Goal: Task Accomplishment & Management: Complete application form

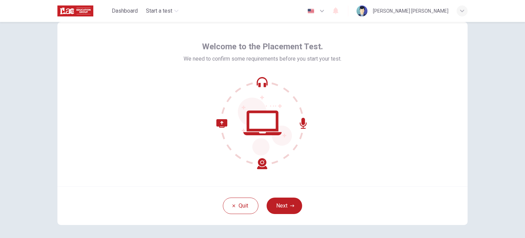
scroll to position [34, 0]
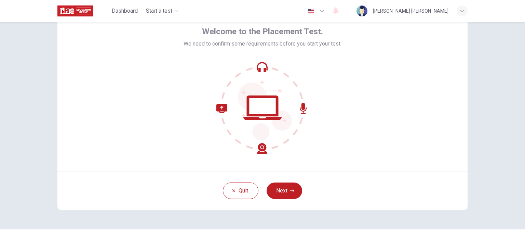
click at [253, 44] on span "We need to confirm some requirements before you start your test." at bounding box center [263, 44] width 158 height 8
click at [269, 47] on div at bounding box center [269, 47] width 0 height 0
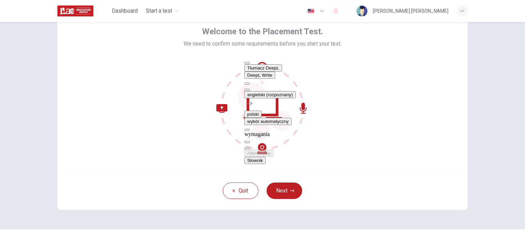
click at [118, 81] on div "Welcome to the Placement Test. We need to confirm some requirements before you …" at bounding box center [262, 89] width 410 height 164
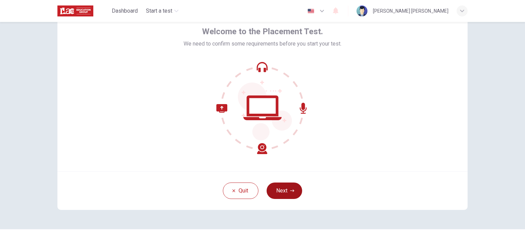
click at [284, 188] on button "Next" at bounding box center [285, 190] width 36 height 16
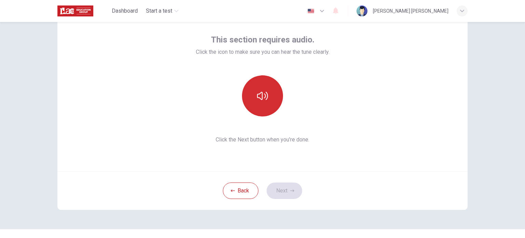
click at [267, 94] on button "button" at bounding box center [262, 95] width 41 height 41
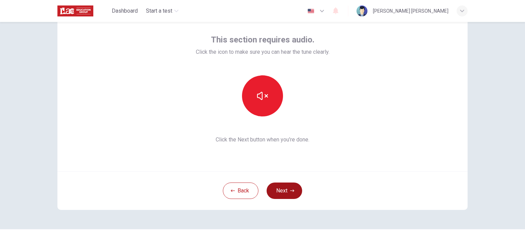
click at [283, 188] on button "Next" at bounding box center [285, 190] width 36 height 16
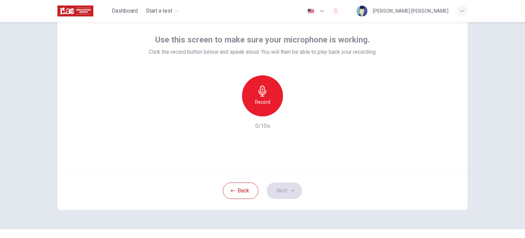
click at [267, 90] on div "Record" at bounding box center [262, 95] width 41 height 41
click at [292, 108] on icon "button" at bounding box center [294, 110] width 7 height 7
click at [285, 188] on button "Next" at bounding box center [285, 190] width 36 height 16
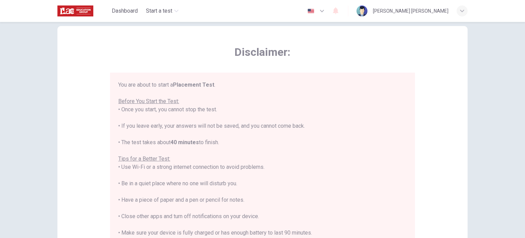
scroll to position [0, 0]
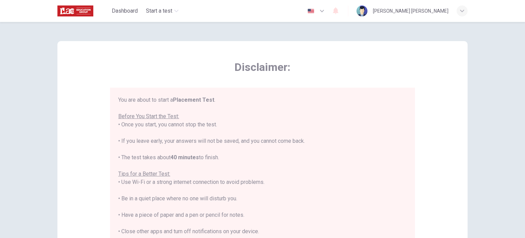
click at [251, 66] on span "Disclaimer:" at bounding box center [262, 67] width 305 height 14
click at [250, 66] on span "Disclaimer:" at bounding box center [262, 67] width 305 height 14
click at [277, 74] on div at bounding box center [277, 74] width 0 height 0
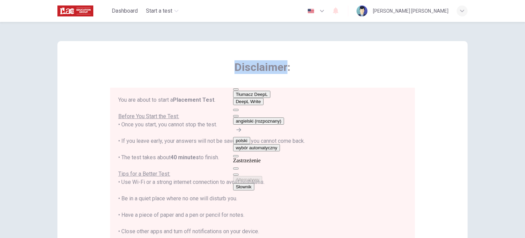
click at [183, 70] on span "Disclaimer:" at bounding box center [262, 67] width 305 height 14
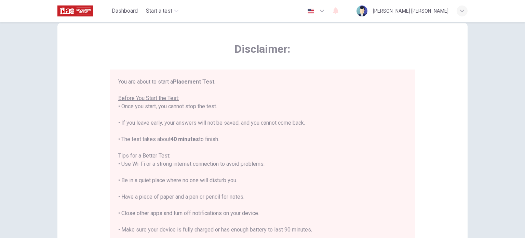
scroll to position [34, 0]
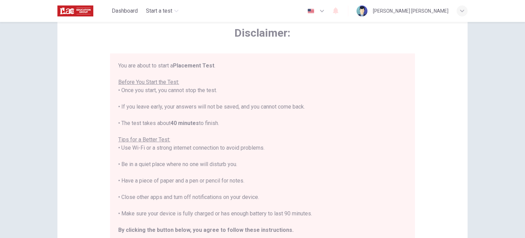
drag, startPoint x: 156, startPoint y: 112, endPoint x: 362, endPoint y: 109, distance: 205.6
click at [362, 109] on div "You are about to start a Placement Test . Before You Start the Test: • Once you…" at bounding box center [262, 156] width 289 height 189
click at [306, 110] on div at bounding box center [306, 110] width 0 height 0
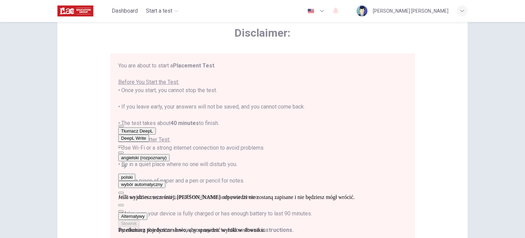
click at [318, 117] on div "You are about to start a Placement Test . Before You Start the Test: • Once you…" at bounding box center [262, 156] width 289 height 189
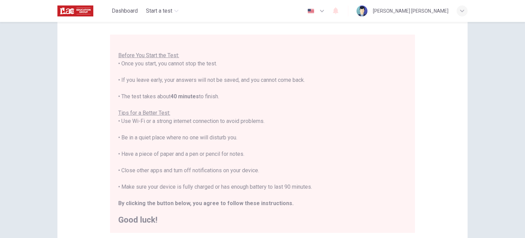
scroll to position [68, 0]
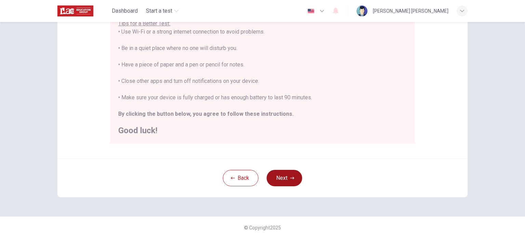
click at [283, 170] on button "Next" at bounding box center [285, 178] width 36 height 16
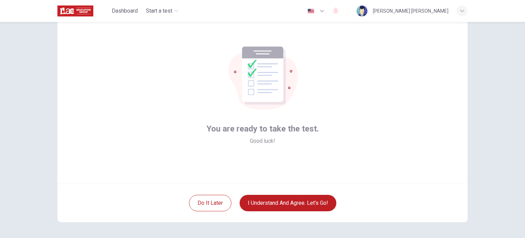
scroll to position [34, 0]
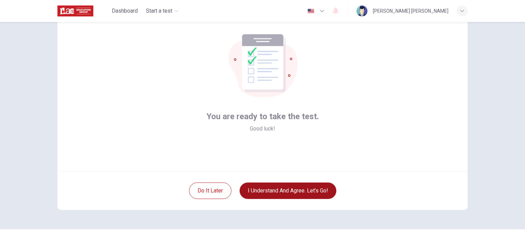
click at [265, 190] on button "I understand and agree. Let’s go!" at bounding box center [288, 190] width 97 height 16
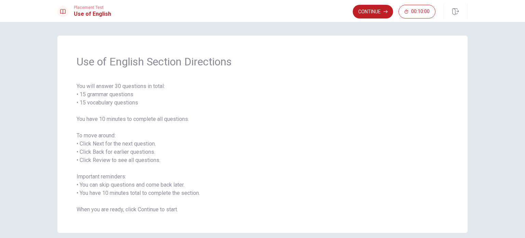
click at [97, 161] on span "You will answer 30 questions in total: • 15 grammar questions • 15 vocabulary q…" at bounding box center [263, 147] width 372 height 131
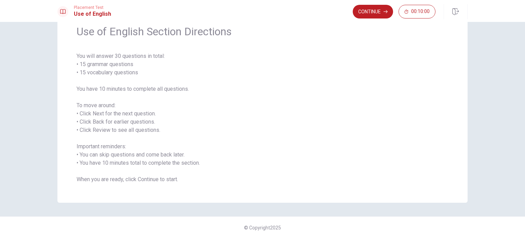
scroll to position [30, 0]
drag, startPoint x: 79, startPoint y: 129, endPoint x: 161, endPoint y: 134, distance: 82.5
click at [161, 134] on span "You will answer 30 questions in total: • 15 grammar questions • 15 vocabulary q…" at bounding box center [263, 117] width 372 height 131
click at [149, 130] on span "You will answer 30 questions in total: • 15 grammar questions • 15 vocabulary q…" at bounding box center [263, 117] width 372 height 131
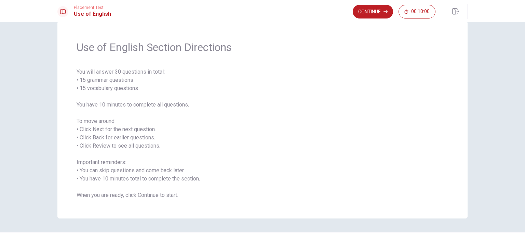
scroll to position [0, 0]
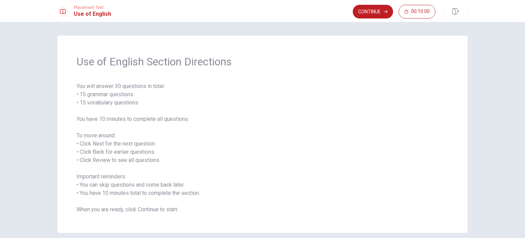
click at [365, 8] on button "Continue" at bounding box center [373, 12] width 40 height 14
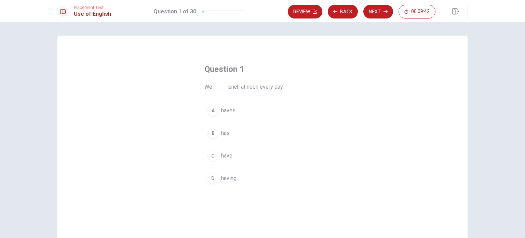
click at [213, 153] on div "C" at bounding box center [213, 155] width 11 height 11
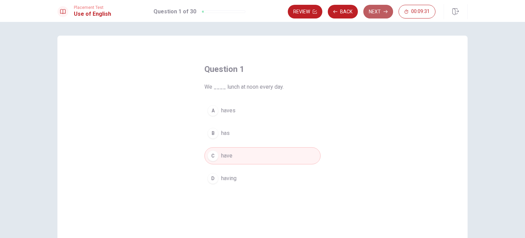
click at [376, 13] on button "Next" at bounding box center [379, 12] width 30 height 14
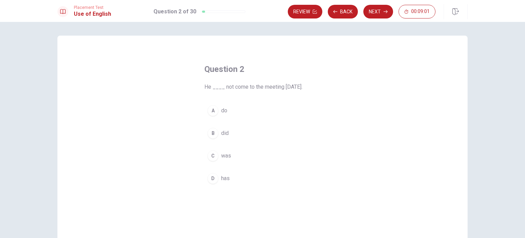
click at [211, 108] on div "A" at bounding box center [213, 110] width 11 height 11
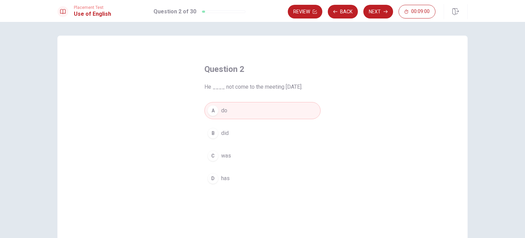
click at [212, 133] on div "B" at bounding box center [213, 133] width 11 height 11
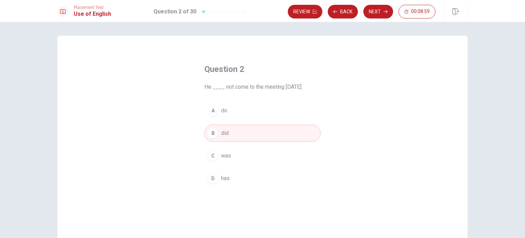
click at [211, 115] on div "A" at bounding box center [213, 110] width 11 height 11
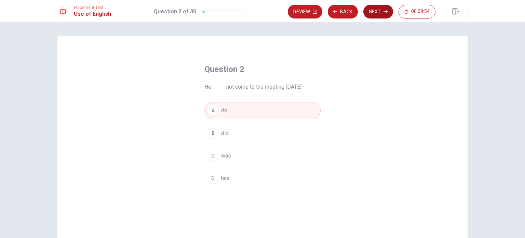
click at [381, 13] on button "Next" at bounding box center [379, 12] width 30 height 14
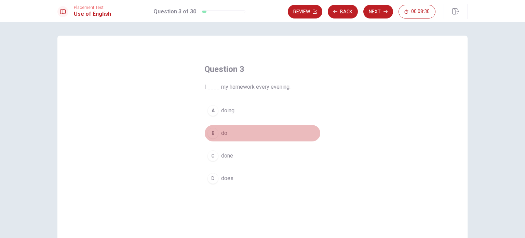
click at [211, 134] on div "B" at bounding box center [213, 133] width 11 height 11
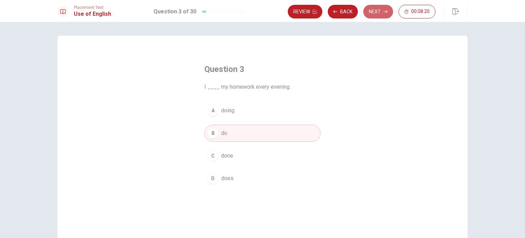
click at [372, 10] on button "Next" at bounding box center [379, 12] width 30 height 14
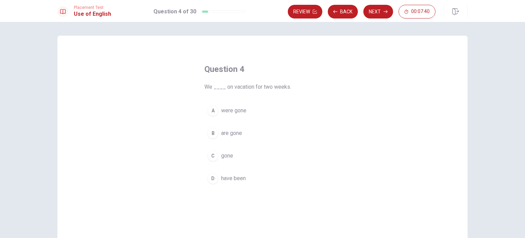
click at [212, 156] on div "C" at bounding box center [213, 155] width 11 height 11
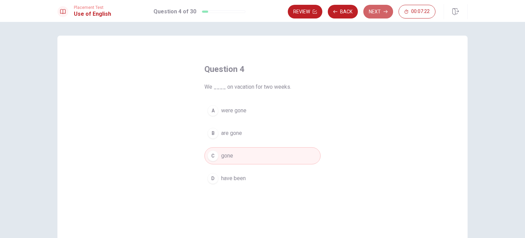
click at [375, 10] on button "Next" at bounding box center [379, 12] width 30 height 14
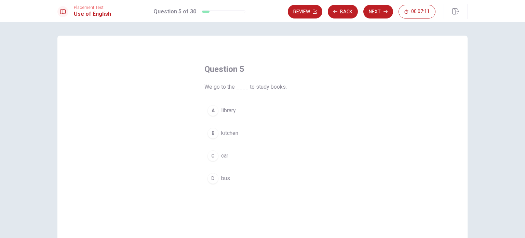
click at [210, 110] on div "A" at bounding box center [213, 110] width 11 height 11
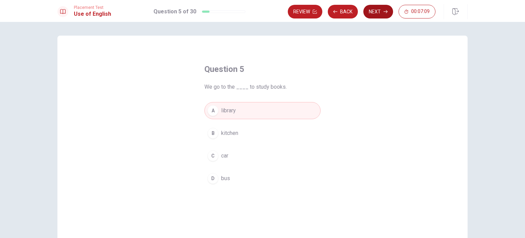
click at [374, 8] on button "Next" at bounding box center [379, 12] width 30 height 14
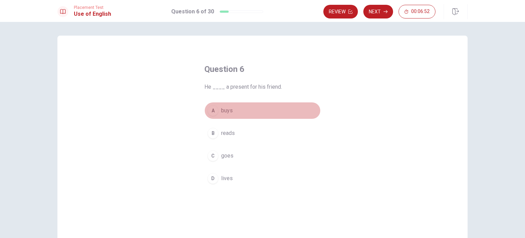
click at [210, 110] on div "A" at bounding box center [213, 110] width 11 height 11
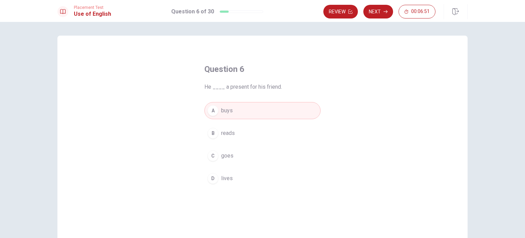
click at [373, 11] on button "Next" at bounding box center [379, 12] width 30 height 14
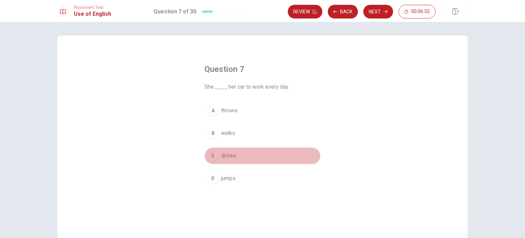
click at [212, 157] on div "C" at bounding box center [213, 155] width 11 height 11
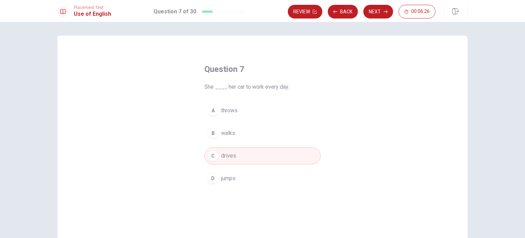
click at [377, 12] on button "Next" at bounding box center [379, 12] width 30 height 14
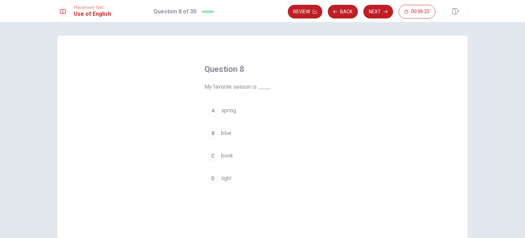
click at [213, 109] on div "A" at bounding box center [213, 110] width 11 height 11
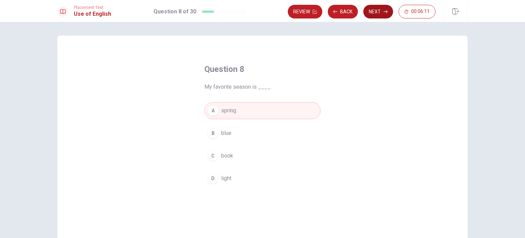
click at [376, 9] on button "Next" at bounding box center [379, 12] width 30 height 14
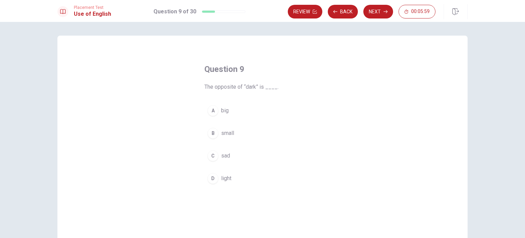
click at [211, 180] on div "D" at bounding box center [213, 178] width 11 height 11
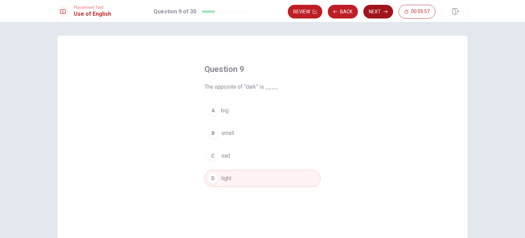
click at [377, 10] on button "Next" at bounding box center [379, 12] width 30 height 14
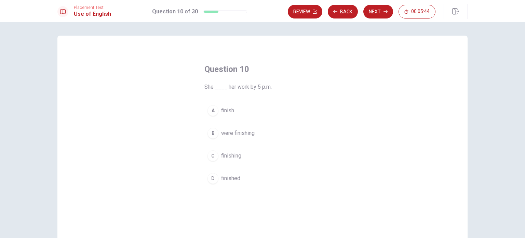
click at [212, 109] on div "A" at bounding box center [213, 110] width 11 height 11
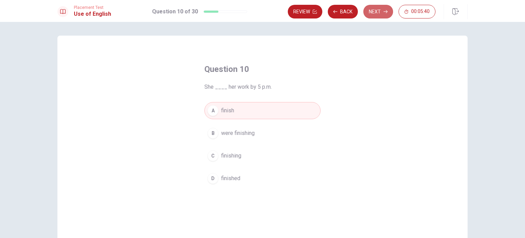
click at [371, 12] on button "Next" at bounding box center [379, 12] width 30 height 14
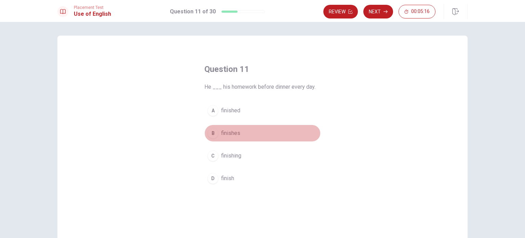
click at [211, 133] on div "B" at bounding box center [213, 133] width 11 height 11
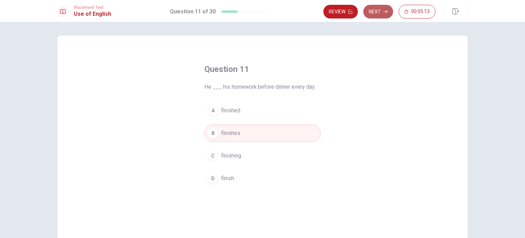
click at [377, 11] on button "Next" at bounding box center [379, 12] width 30 height 14
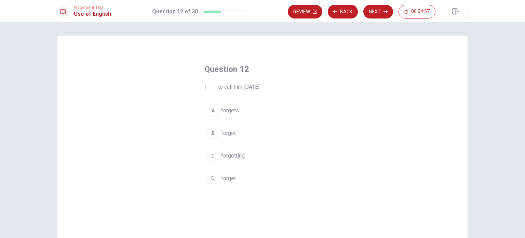
click at [209, 132] on div "B" at bounding box center [213, 133] width 11 height 11
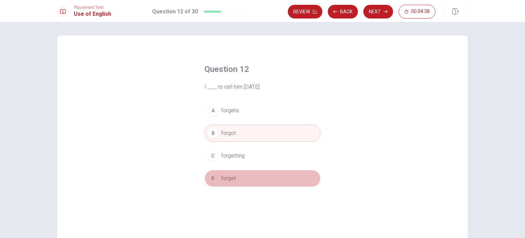
click at [208, 176] on div "D" at bounding box center [213, 178] width 11 height 11
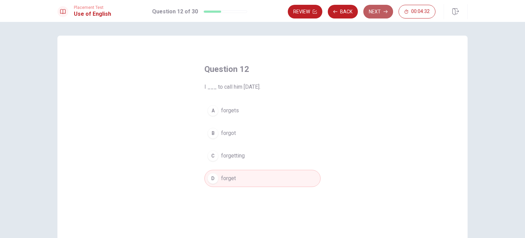
click at [374, 11] on button "Next" at bounding box center [379, 12] width 30 height 14
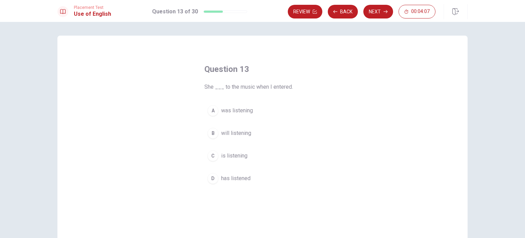
click at [210, 154] on div "C" at bounding box center [213, 155] width 11 height 11
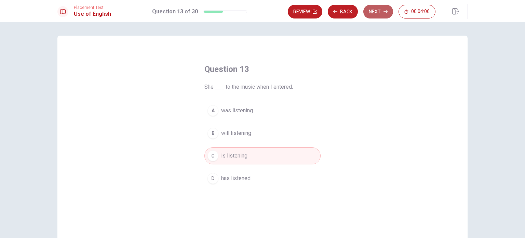
click at [379, 12] on button "Next" at bounding box center [379, 12] width 30 height 14
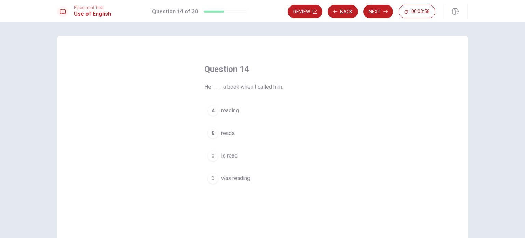
click at [212, 178] on div "D" at bounding box center [213, 178] width 11 height 11
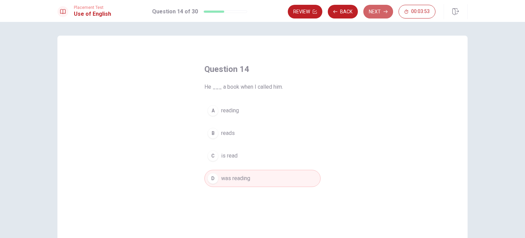
click at [377, 14] on button "Next" at bounding box center [379, 12] width 30 height 14
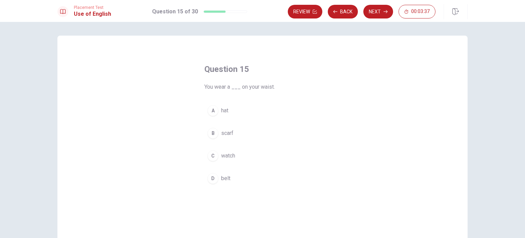
click at [210, 132] on div "B" at bounding box center [213, 133] width 11 height 11
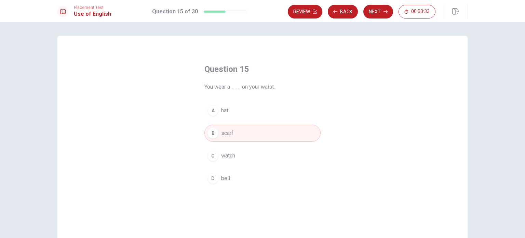
click at [212, 178] on div "D" at bounding box center [213, 178] width 11 height 11
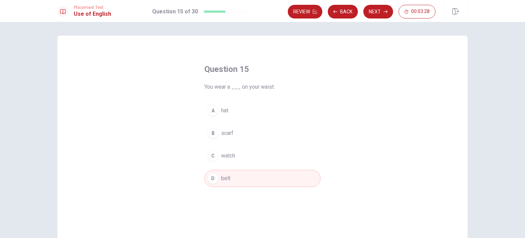
click at [213, 131] on div "B" at bounding box center [213, 133] width 11 height 11
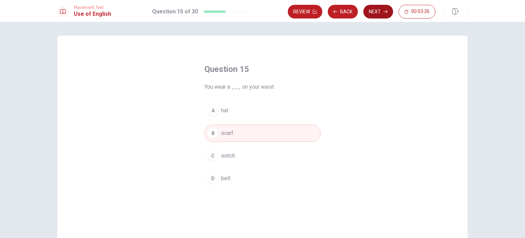
click at [376, 8] on button "Next" at bounding box center [379, 12] width 30 height 14
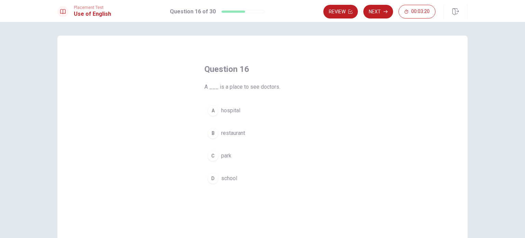
click at [211, 112] on div "A" at bounding box center [213, 110] width 11 height 11
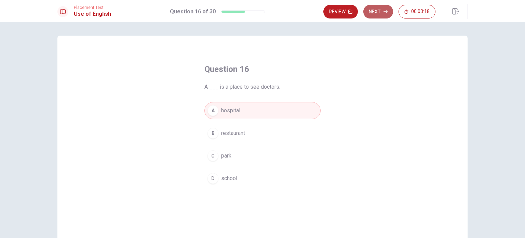
click at [376, 13] on button "Next" at bounding box center [379, 12] width 30 height 14
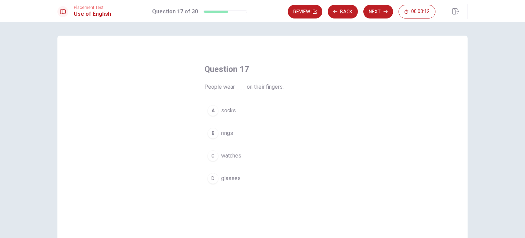
click at [212, 134] on div "B" at bounding box center [213, 133] width 11 height 11
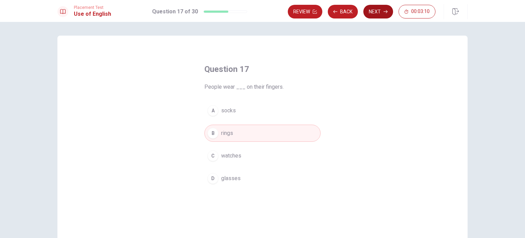
click at [374, 11] on button "Next" at bounding box center [379, 12] width 30 height 14
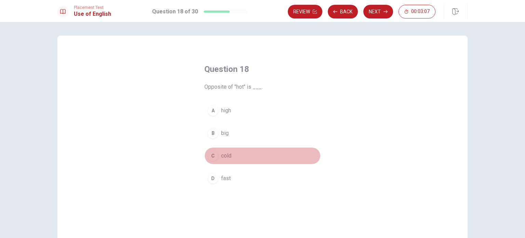
click at [213, 157] on div "C" at bounding box center [213, 155] width 11 height 11
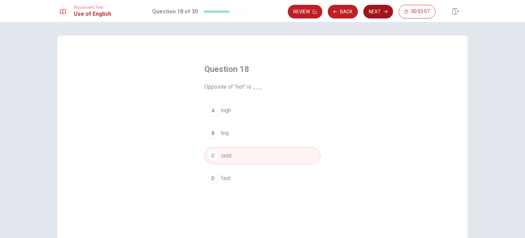
click at [386, 13] on icon "button" at bounding box center [386, 12] width 4 height 4
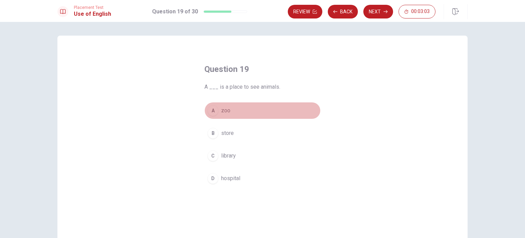
click at [209, 108] on div "A" at bounding box center [213, 110] width 11 height 11
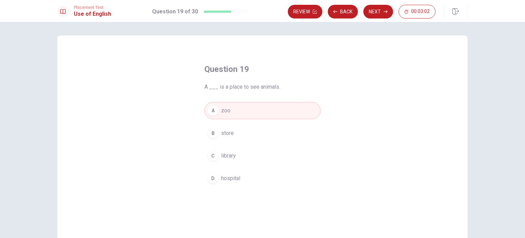
click at [377, 12] on button "Next" at bounding box center [379, 12] width 30 height 14
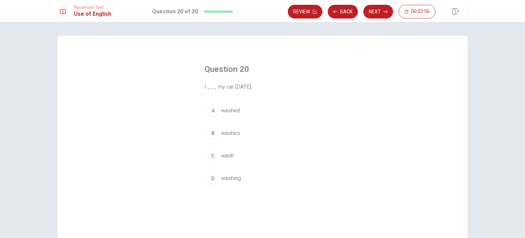
click at [208, 112] on div "A" at bounding box center [213, 110] width 11 height 11
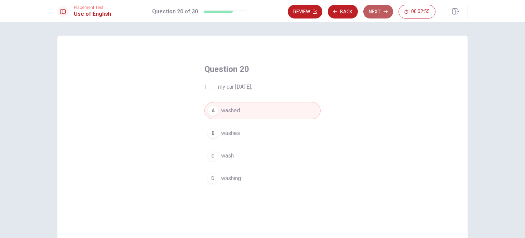
click at [384, 10] on icon "button" at bounding box center [386, 12] width 4 height 4
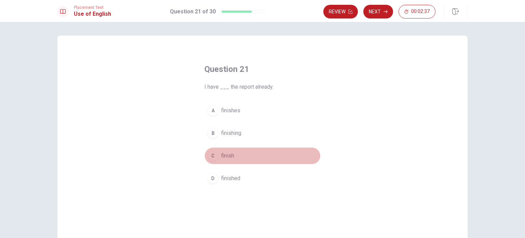
click at [211, 154] on div "C" at bounding box center [213, 155] width 11 height 11
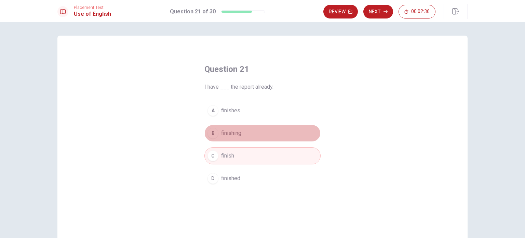
click at [212, 133] on div "B" at bounding box center [213, 133] width 11 height 11
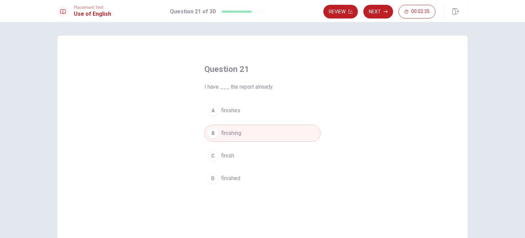
click at [213, 160] on div "C" at bounding box center [213, 155] width 11 height 11
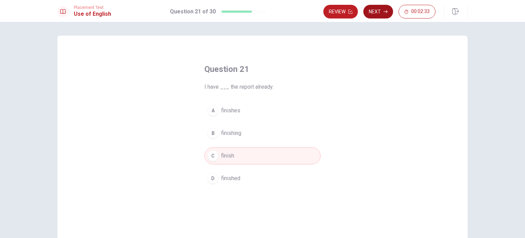
click at [382, 13] on button "Next" at bounding box center [379, 12] width 30 height 14
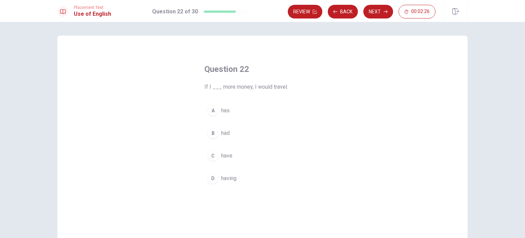
click at [211, 132] on div "B" at bounding box center [213, 133] width 11 height 11
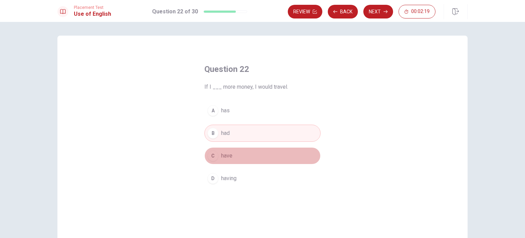
click at [211, 154] on div "C" at bounding box center [213, 155] width 11 height 11
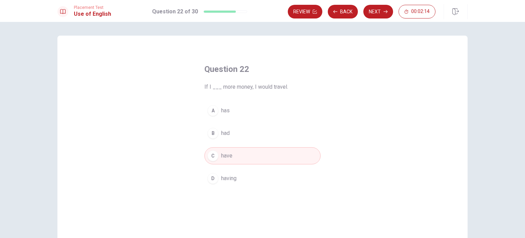
click at [378, 9] on button "Next" at bounding box center [379, 12] width 30 height 14
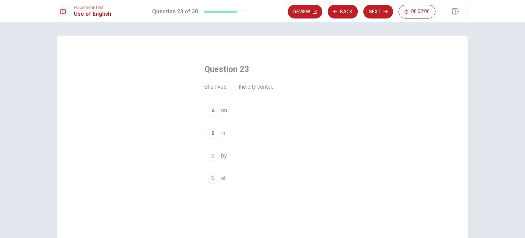
click at [210, 112] on div "A" at bounding box center [213, 110] width 11 height 11
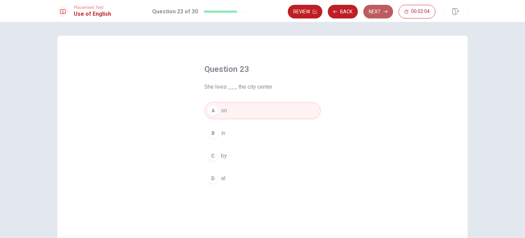
click at [375, 12] on button "Next" at bounding box center [379, 12] width 30 height 14
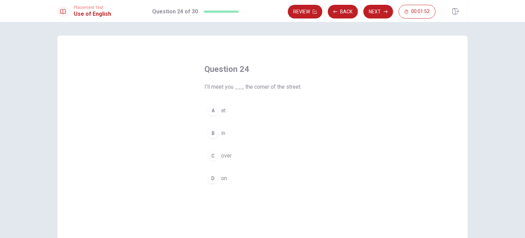
click at [211, 178] on div "D" at bounding box center [213, 178] width 11 height 11
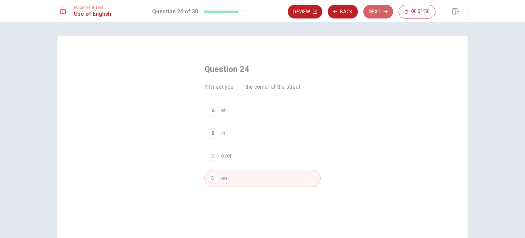
click at [381, 10] on button "Next" at bounding box center [379, 12] width 30 height 14
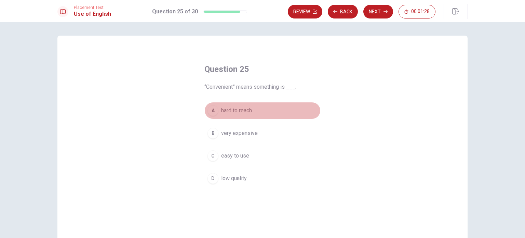
click at [211, 109] on div "A" at bounding box center [213, 110] width 11 height 11
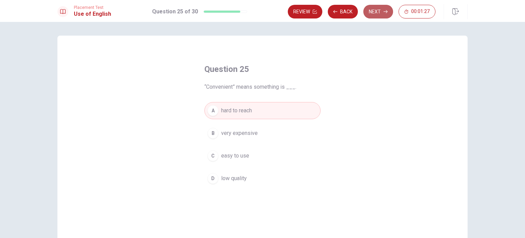
click at [378, 12] on button "Next" at bounding box center [379, 12] width 30 height 14
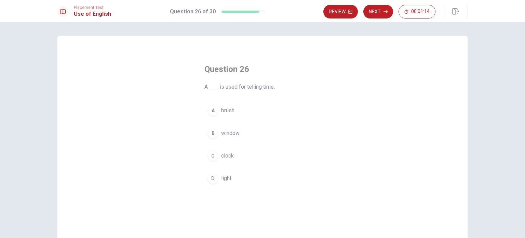
click at [213, 157] on div "C" at bounding box center [213, 155] width 11 height 11
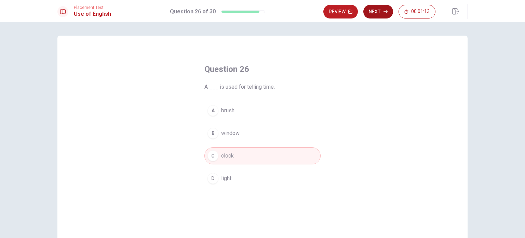
click at [382, 8] on button "Next" at bounding box center [379, 12] width 30 height 14
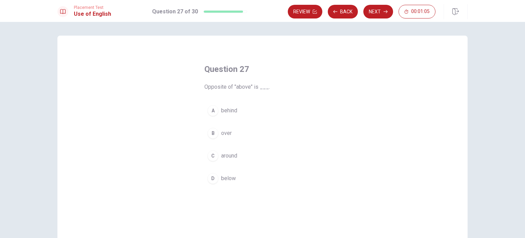
click at [209, 178] on div "D" at bounding box center [213, 178] width 11 height 11
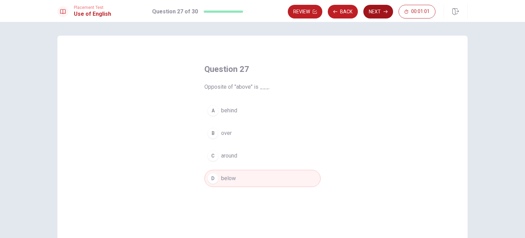
click at [377, 13] on button "Next" at bounding box center [379, 12] width 30 height 14
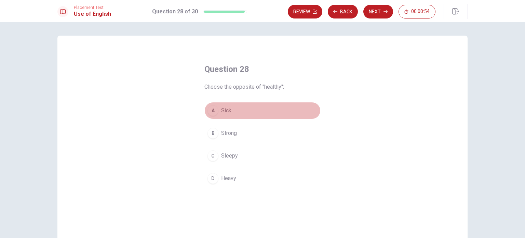
click at [212, 111] on div "A" at bounding box center [213, 110] width 11 height 11
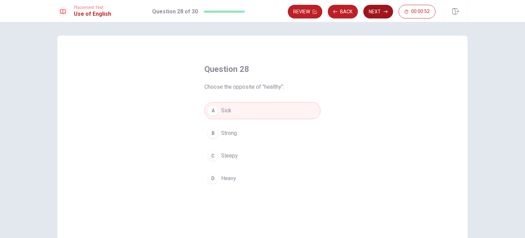
click at [379, 12] on button "Next" at bounding box center [379, 12] width 30 height 14
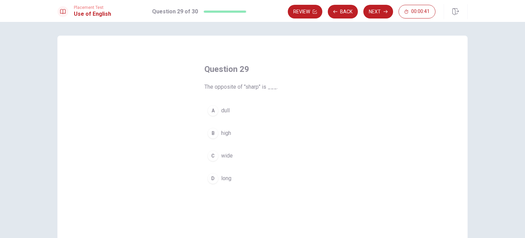
click at [214, 156] on div "C" at bounding box center [213, 155] width 11 height 11
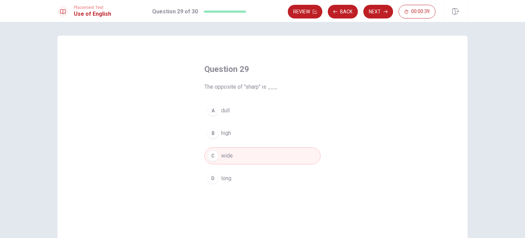
click at [377, 9] on button "Next" at bounding box center [379, 12] width 30 height 14
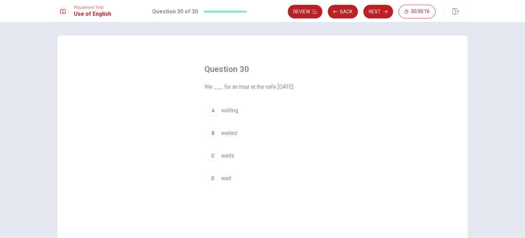
click at [210, 131] on div "B" at bounding box center [213, 133] width 11 height 11
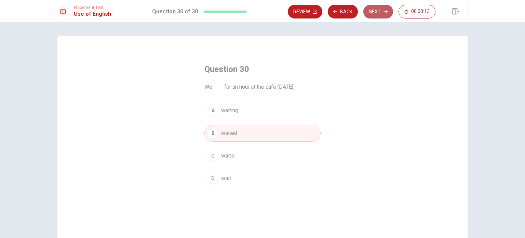
click at [385, 12] on icon "button" at bounding box center [386, 11] width 4 height 3
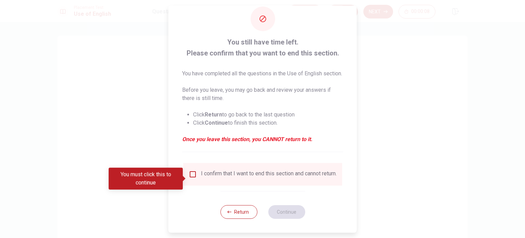
scroll to position [25, 0]
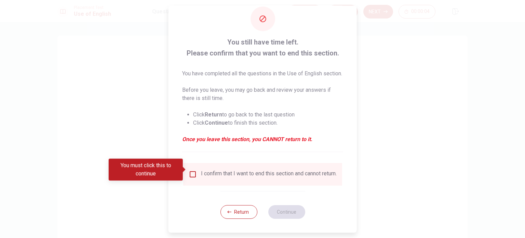
click at [190, 170] on input "You must click this to continue" at bounding box center [193, 174] width 8 height 8
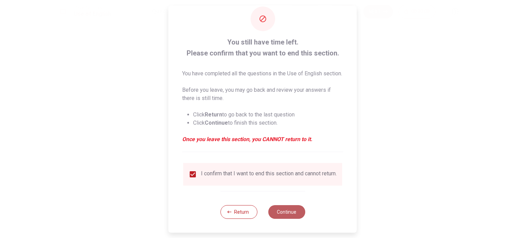
click at [277, 211] on button "Continue" at bounding box center [286, 212] width 37 height 14
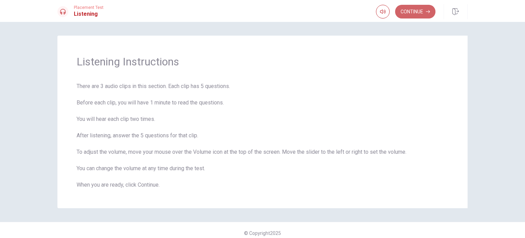
drag, startPoint x: 412, startPoint y: 7, endPoint x: 419, endPoint y: 15, distance: 10.0
click at [412, 8] on button "Continue" at bounding box center [415, 12] width 40 height 14
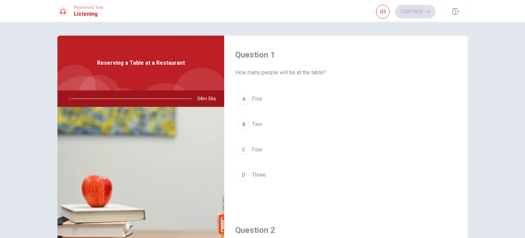
click at [378, 199] on div "Question 1 How many people will be at the table? A Five B Two C Four D Three" at bounding box center [345, 123] width 243 height 175
drag, startPoint x: 268, startPoint y: 81, endPoint x: 272, endPoint y: 80, distance: 4.6
click at [272, 80] on div "Question 1 How many people will be at the table? A Five B Two C Four D Three" at bounding box center [345, 123] width 243 height 175
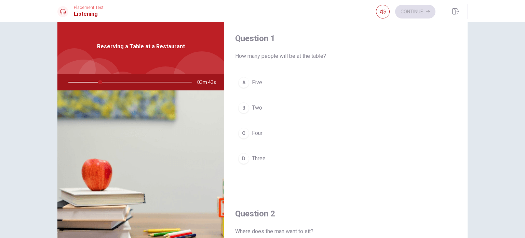
scroll to position [0, 0]
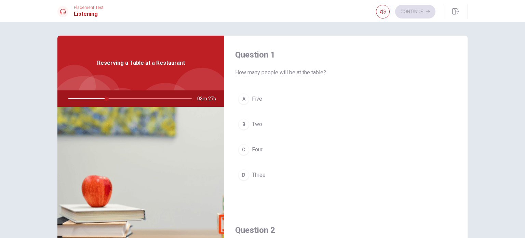
click at [241, 150] on div "C" at bounding box center [243, 149] width 11 height 11
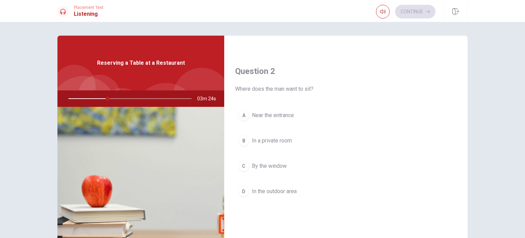
scroll to position [171, 0]
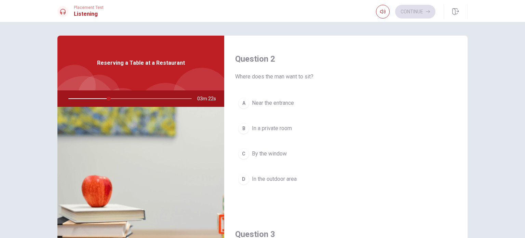
click at [239, 150] on div "C" at bounding box center [243, 153] width 11 height 11
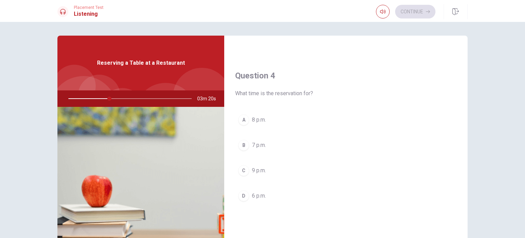
scroll to position [513, 0]
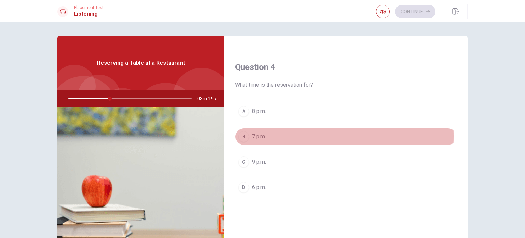
click at [244, 134] on div "B" at bounding box center [243, 136] width 11 height 11
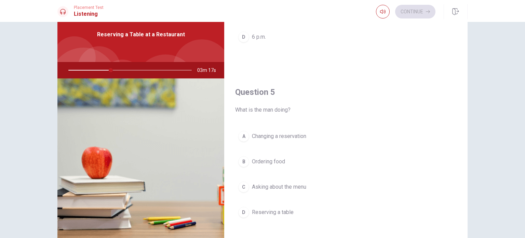
scroll to position [71, 0]
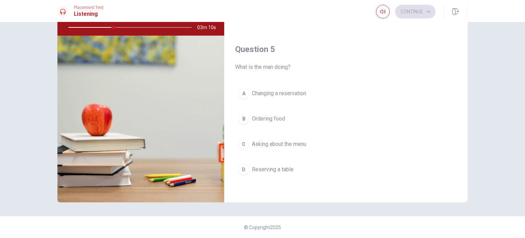
click at [242, 165] on div "D" at bounding box center [243, 169] width 11 height 11
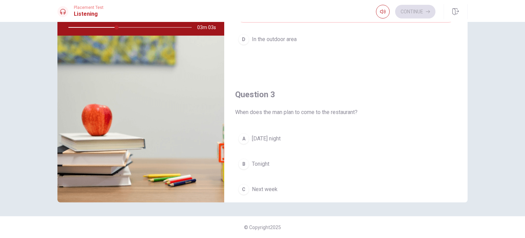
scroll to position [274, 0]
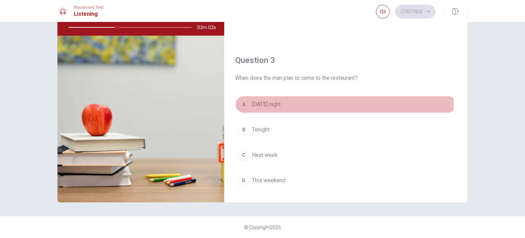
click at [242, 102] on div "A" at bounding box center [243, 104] width 11 height 11
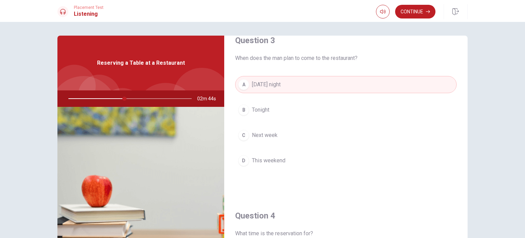
scroll to position [376, 0]
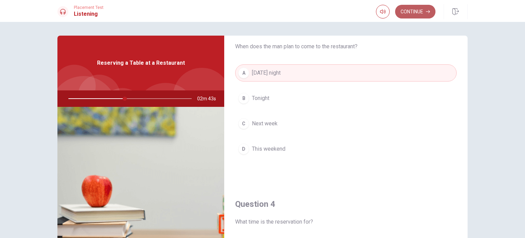
click at [405, 12] on button "Continue" at bounding box center [415, 12] width 40 height 14
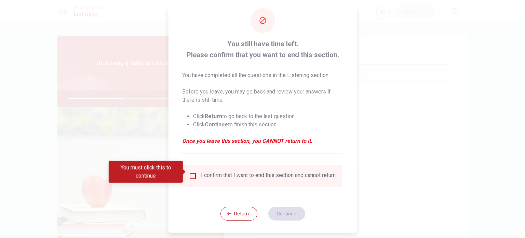
scroll to position [17, 0]
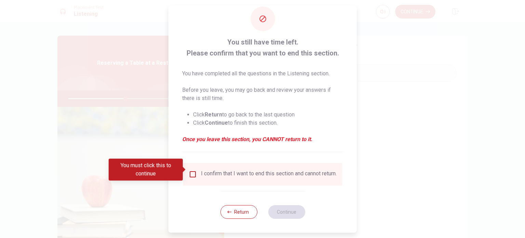
click at [189, 170] on input "You must click this to continue" at bounding box center [193, 174] width 8 height 8
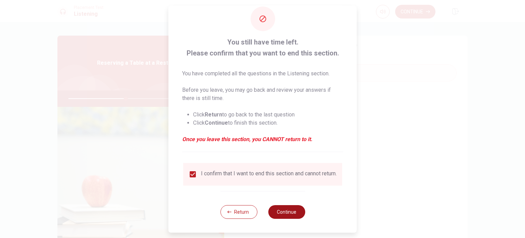
click at [282, 211] on button "Continue" at bounding box center [286, 212] width 37 height 14
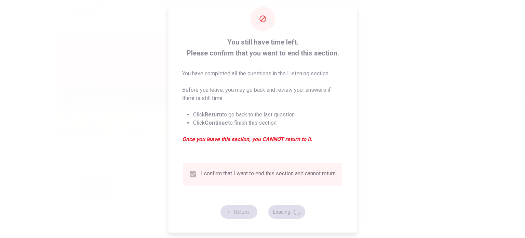
type input "47"
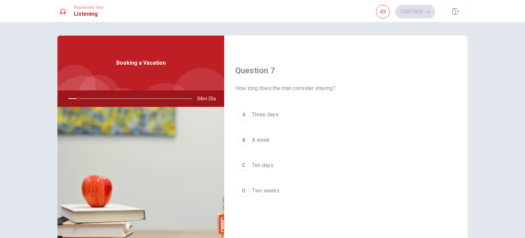
scroll to position [171, 0]
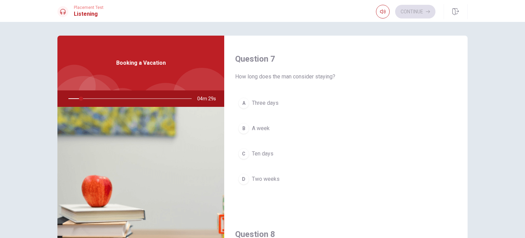
click at [305, 77] on span "How long does the man consider staying?" at bounding box center [346, 76] width 222 height 8
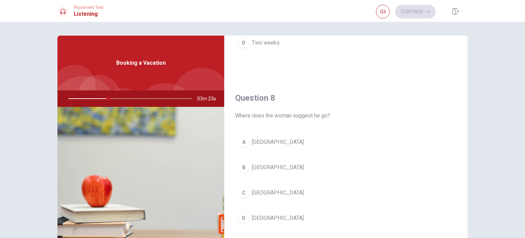
scroll to position [308, 0]
click at [241, 166] on div "B" at bounding box center [243, 166] width 11 height 11
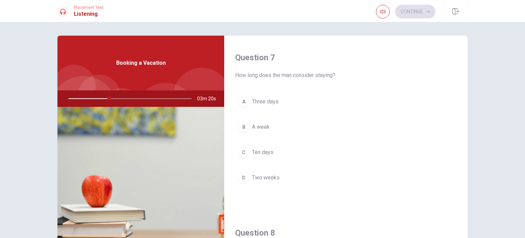
scroll to position [171, 0]
click at [241, 129] on div "B" at bounding box center [243, 128] width 11 height 11
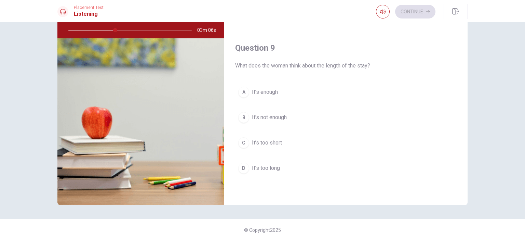
scroll to position [464, 0]
click at [241, 89] on div "A" at bounding box center [243, 92] width 11 height 11
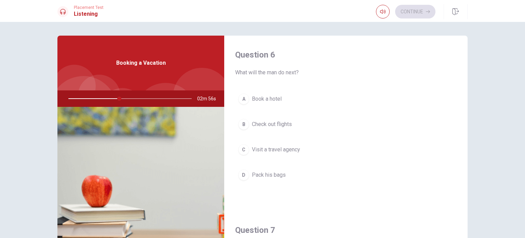
scroll to position [34, 0]
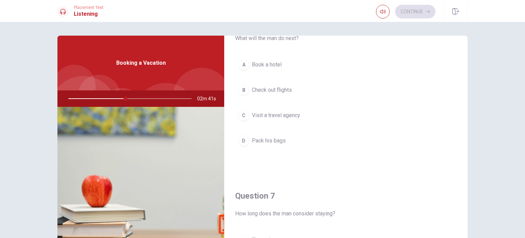
click at [242, 89] on div "B" at bounding box center [243, 89] width 11 height 11
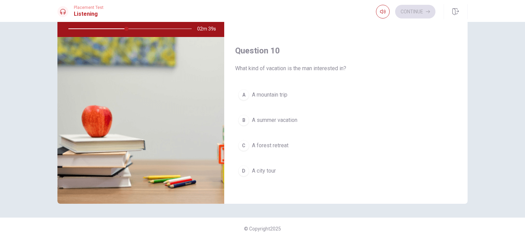
scroll to position [71, 0]
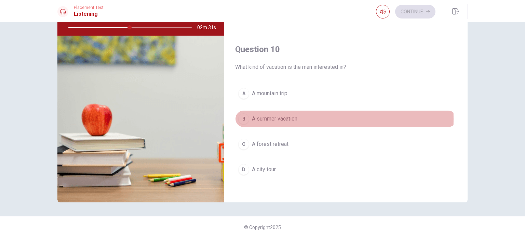
click at [242, 116] on div "B" at bounding box center [243, 118] width 11 height 11
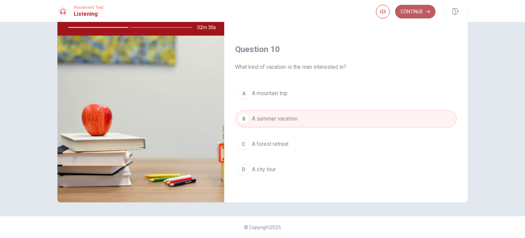
click at [410, 12] on button "Continue" at bounding box center [415, 12] width 40 height 14
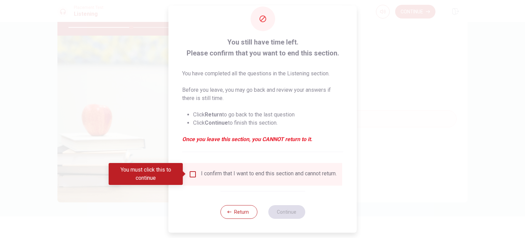
scroll to position [0, 0]
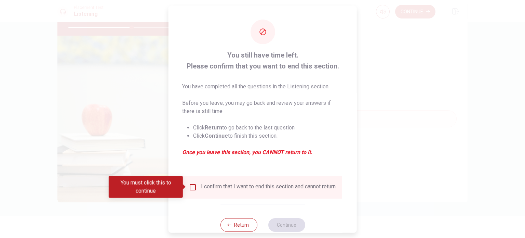
click at [190, 185] on input "You must click this to continue" at bounding box center [193, 187] width 8 height 8
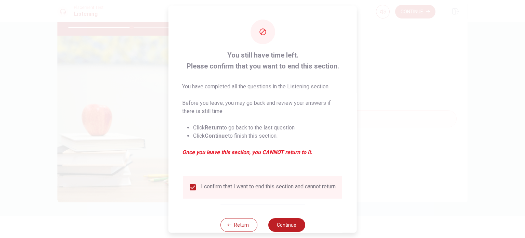
scroll to position [17, 0]
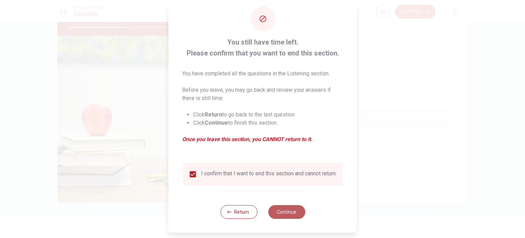
click at [295, 218] on button "Continue" at bounding box center [286, 212] width 37 height 14
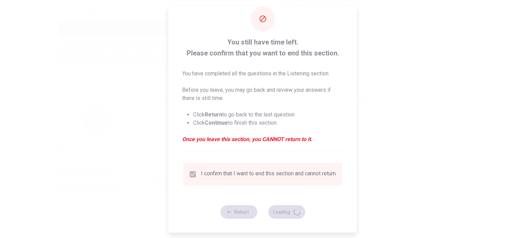
type input "52"
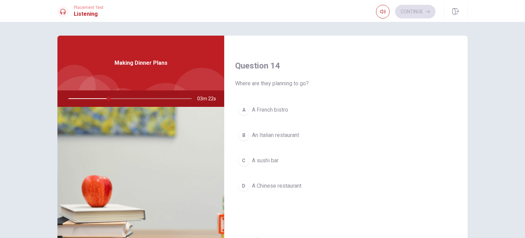
scroll to position [513, 0]
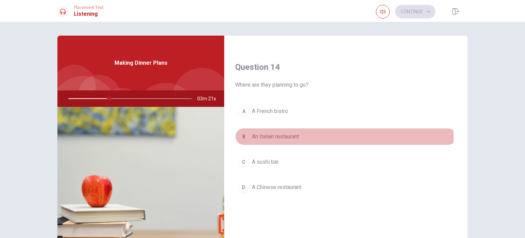
click at [241, 135] on div "B" at bounding box center [243, 136] width 11 height 11
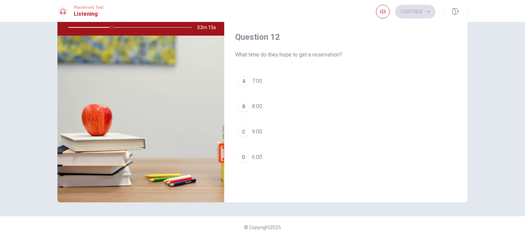
scroll to position [122, 0]
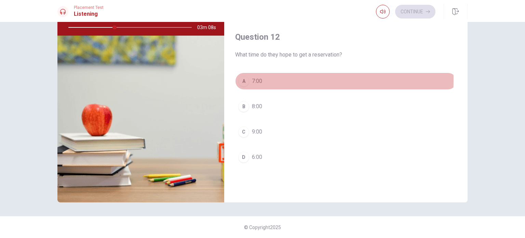
click at [242, 79] on div "A" at bounding box center [243, 81] width 11 height 11
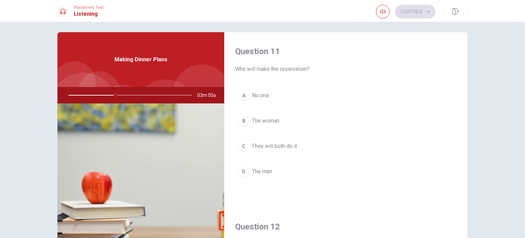
scroll to position [0, 0]
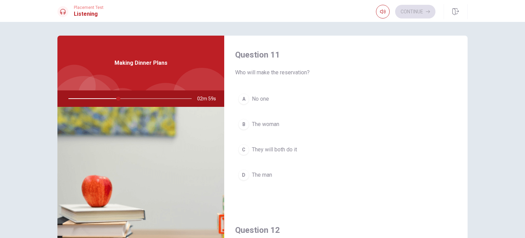
click at [240, 123] on div "B" at bounding box center [243, 124] width 11 height 11
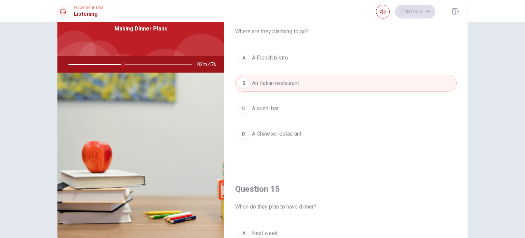
scroll to position [635, 0]
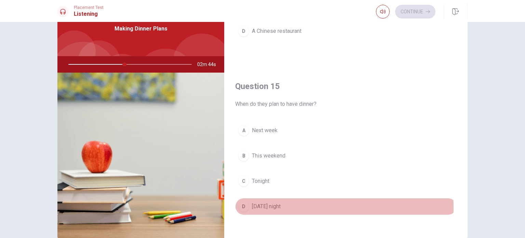
click at [242, 203] on div "D" at bounding box center [243, 206] width 11 height 11
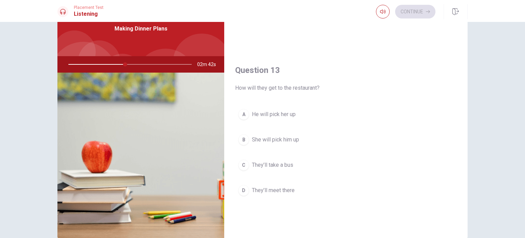
scroll to position [293, 0]
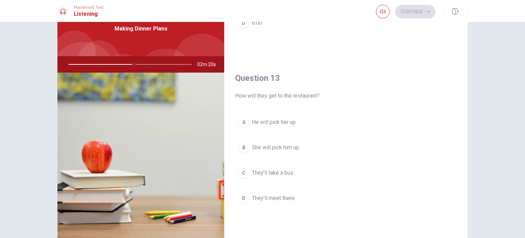
click at [239, 195] on div "D" at bounding box center [243, 198] width 11 height 11
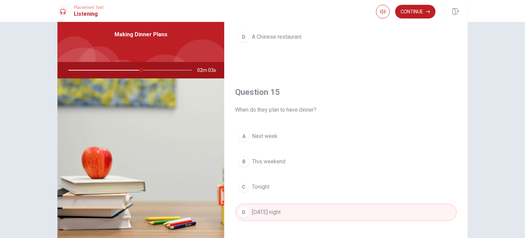
scroll to position [68, 0]
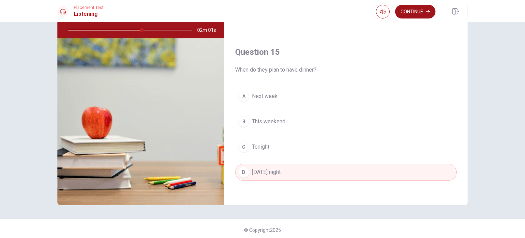
click at [415, 12] on button "Continue" at bounding box center [415, 12] width 40 height 14
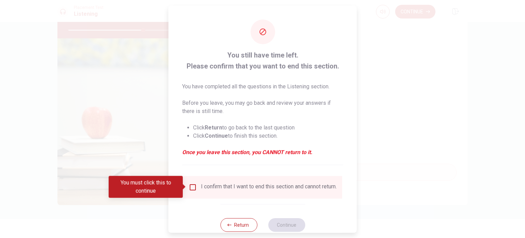
click at [192, 188] on input "You must click this to continue" at bounding box center [193, 187] width 8 height 8
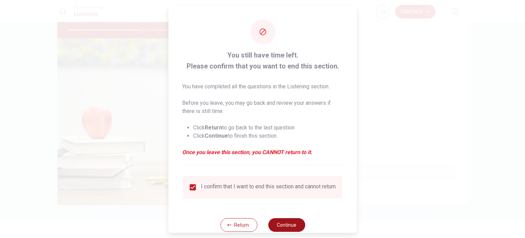
click at [290, 228] on button "Continue" at bounding box center [286, 224] width 37 height 14
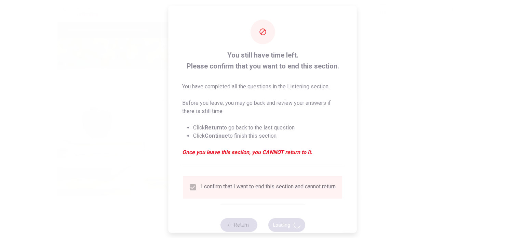
type input "62"
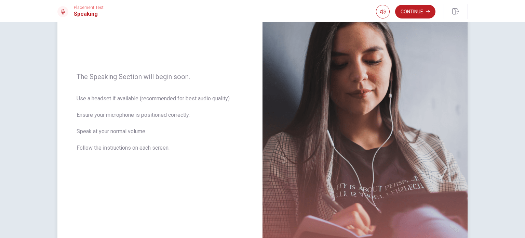
drag, startPoint x: 69, startPoint y: 97, endPoint x: 101, endPoint y: 103, distance: 33.0
click at [101, 105] on div "The Speaking Section will begin soon. Use a headset if available (recommended f…" at bounding box center [159, 116] width 205 height 298
drag, startPoint x: 94, startPoint y: 98, endPoint x: 105, endPoint y: 101, distance: 11.8
click at [105, 101] on span "Use a headset if available (recommended for best audio quality). Ensure your mi…" at bounding box center [160, 127] width 167 height 66
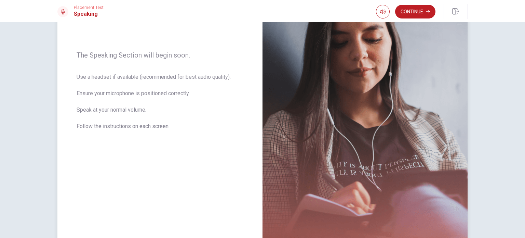
scroll to position [63, 0]
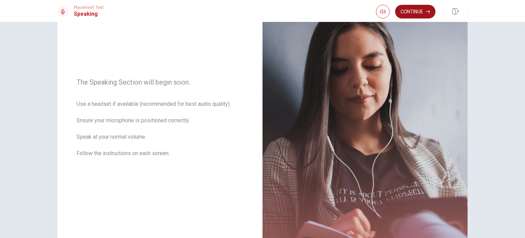
click at [414, 7] on button "Continue" at bounding box center [415, 12] width 40 height 14
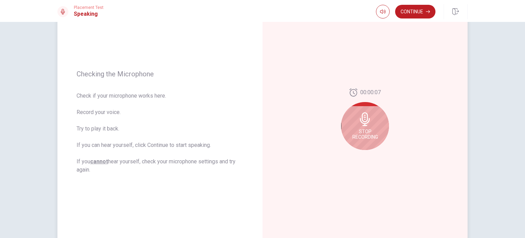
click at [358, 126] on div "Stop Recording" at bounding box center [365, 126] width 48 height 48
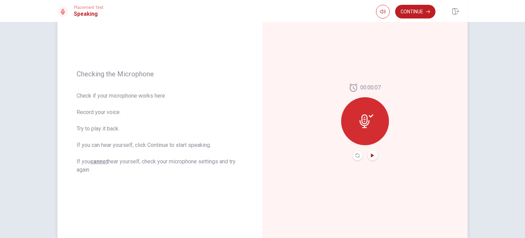
click at [372, 155] on icon "Play Audio" at bounding box center [372, 155] width 3 height 4
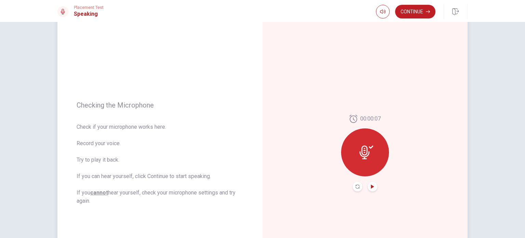
scroll to position [68, 0]
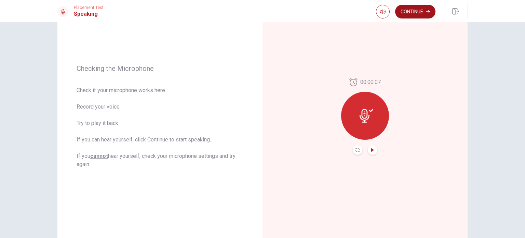
click at [408, 9] on button "Continue" at bounding box center [415, 12] width 40 height 14
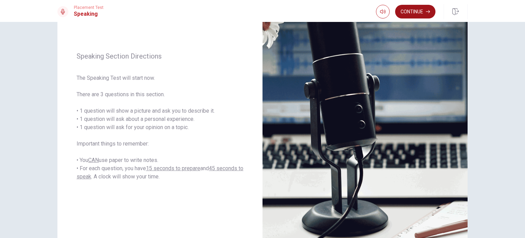
click at [408, 9] on button "Continue" at bounding box center [415, 12] width 40 height 14
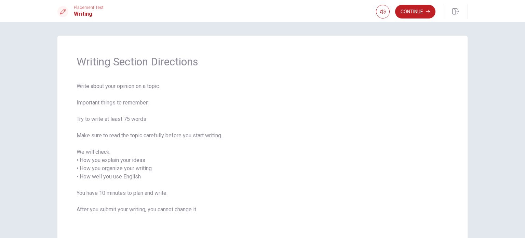
scroll to position [0, 0]
click at [414, 11] on button "Continue" at bounding box center [415, 12] width 40 height 14
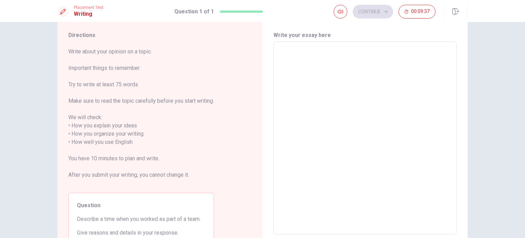
scroll to position [34, 0]
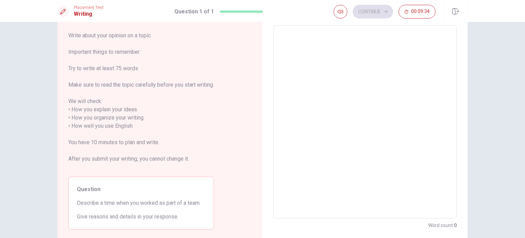
click at [342, 109] on textarea at bounding box center [365, 122] width 174 height 182
type textarea "I"
type textarea "x"
type textarea "I"
type textarea "x"
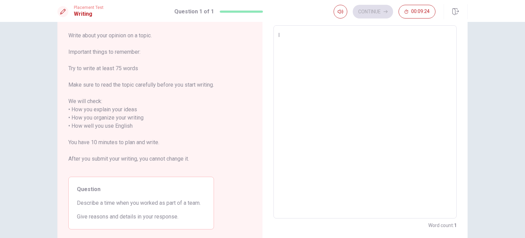
type textarea "I"
type textarea "x"
type textarea "I l"
type textarea "x"
type textarea "I li"
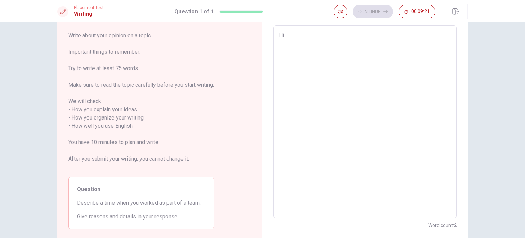
type textarea "x"
type textarea "I lik"
type textarea "x"
type textarea "I like"
type textarea "x"
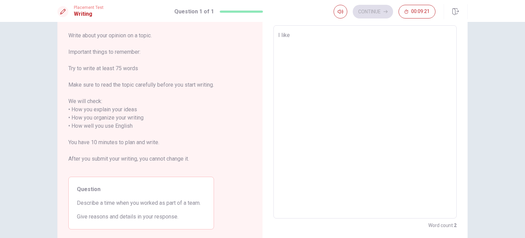
type textarea "I like"
type textarea "x"
type textarea "I like w"
type textarea "x"
type textarea "I like wo"
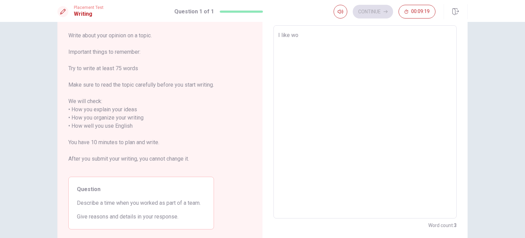
type textarea "x"
type textarea "I like wor"
type textarea "x"
type textarea "I like work"
type textarea "x"
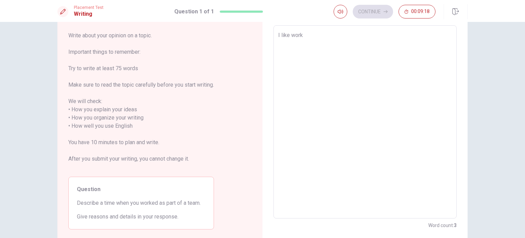
type textarea "I like work"
type textarea "x"
type textarea "I like work i"
type textarea "x"
type textarea "I like work"
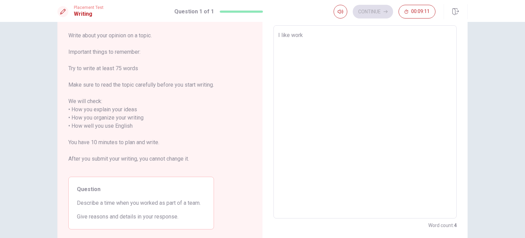
type textarea "x"
type textarea "I like work a"
type textarea "x"
type textarea "I like work as"
type textarea "x"
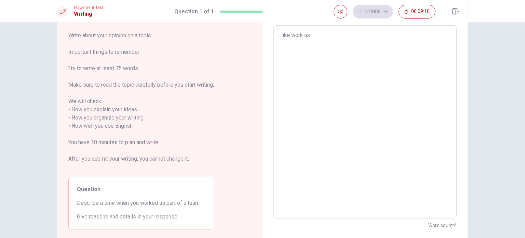
type textarea "I like work as"
type textarea "x"
type textarea "I like work as p"
type textarea "x"
type textarea "I like work as pa"
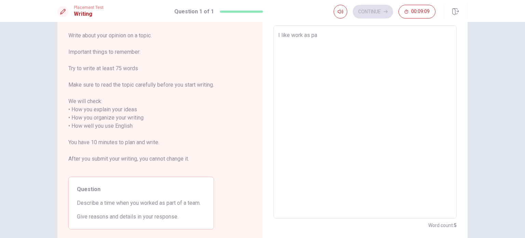
type textarea "x"
type textarea "I like work as par"
type textarea "x"
type textarea "I like work as part"
type textarea "x"
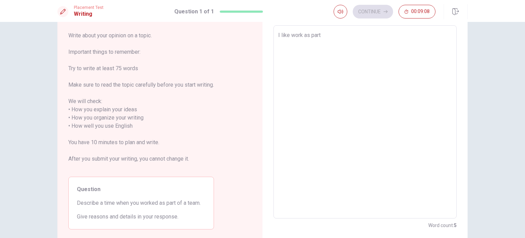
type textarea "I like work as part"
type textarea "x"
type textarea "I like work as part"
type textarea "x"
type textarea "I like work as par"
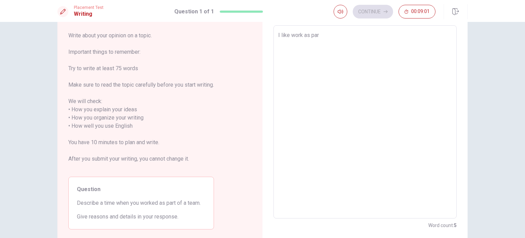
type textarea "x"
type textarea "I like work as pa"
type textarea "x"
type textarea "I like work as p"
type textarea "x"
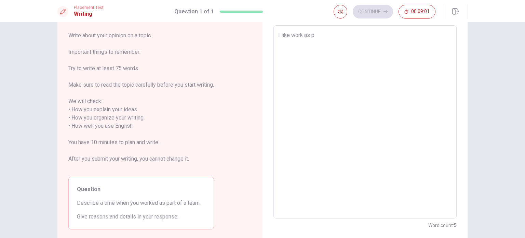
type textarea "I like work as"
type textarea "x"
type textarea "I like work as"
type textarea "x"
type textarea "I like work a"
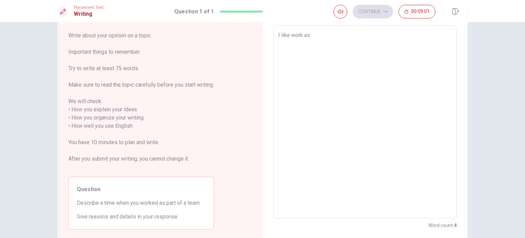
type textarea "x"
type textarea "I like work"
type textarea "x"
type textarea "I like wor"
type textarea "x"
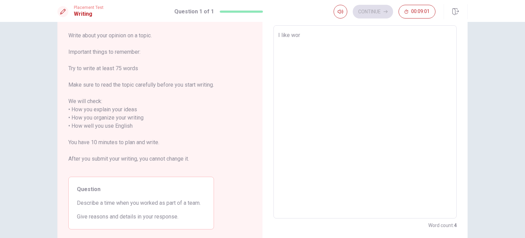
type textarea "I like wo"
type textarea "x"
type textarea "I like w"
type textarea "x"
type textarea "I like"
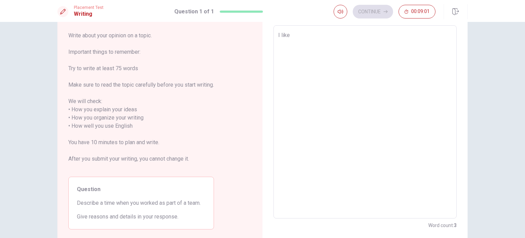
type textarea "x"
type textarea "I like"
type textarea "x"
type textarea "I li"
type textarea "x"
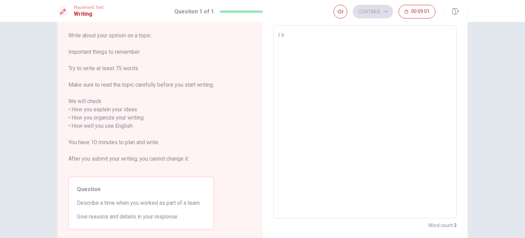
type textarea "I l"
type textarea "x"
type textarea "I"
type textarea "x"
type textarea "I"
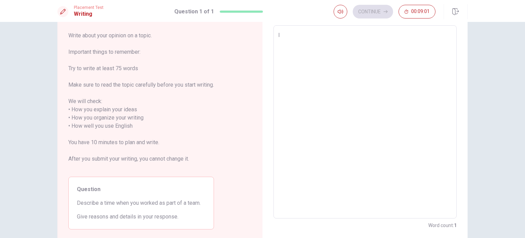
type textarea "x"
type textarea "L"
type textarea "x"
type textarea "La"
type textarea "x"
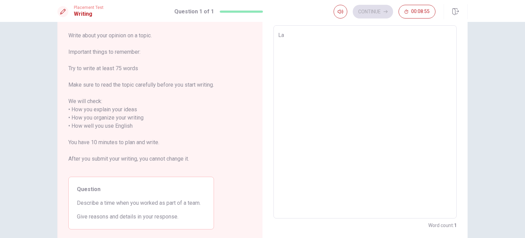
type textarea "Las"
type textarea "x"
type textarea "Last"
type textarea "x"
type textarea "Last"
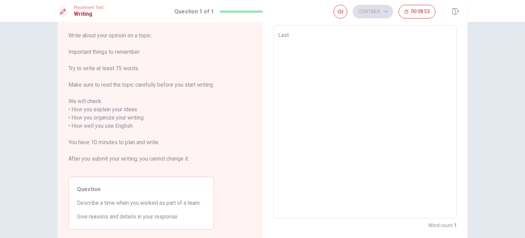
type textarea "x"
type textarea "Last"
type textarea "x"
type textarea "Las"
type textarea "x"
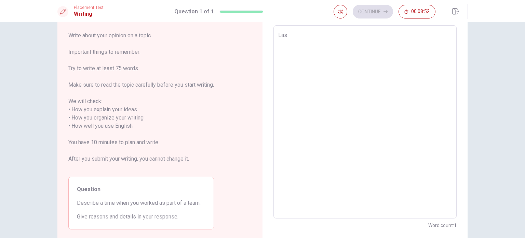
type textarea "La"
type textarea "x"
type textarea "L"
type textarea "x"
type textarea "I"
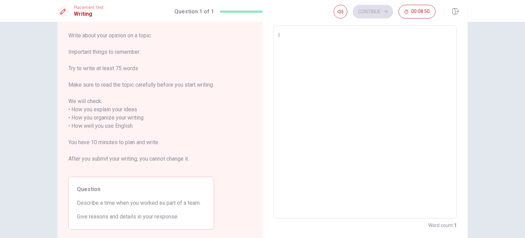
type textarea "x"
type textarea "L"
type textarea "x"
type textarea "La"
type textarea "x"
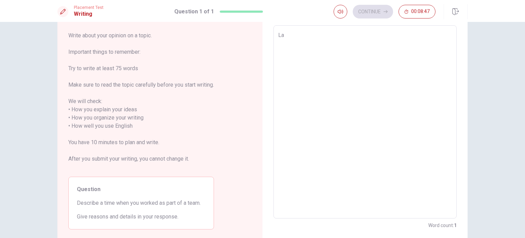
type textarea "Las"
type textarea "x"
type textarea "Last"
type textarea "x"
type textarea "Last"
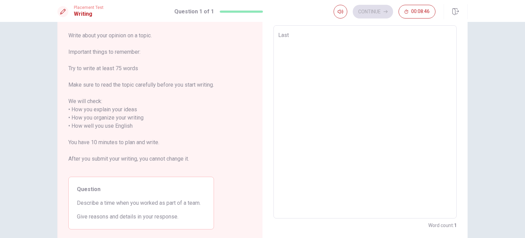
type textarea "x"
type textarea "Last t"
type textarea "x"
type textarea "Last ti"
type textarea "x"
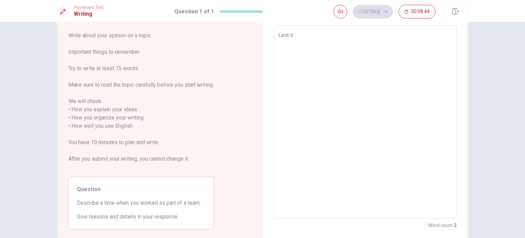
type textarea "Last [PERSON_NAME]"
type textarea "x"
type textarea "Last time"
type textarea "x"
type textarea "Last time"
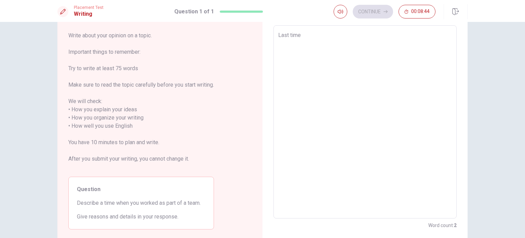
type textarea "x"
type textarea "Last time w"
type textarea "x"
type textarea "Last time wh"
type textarea "x"
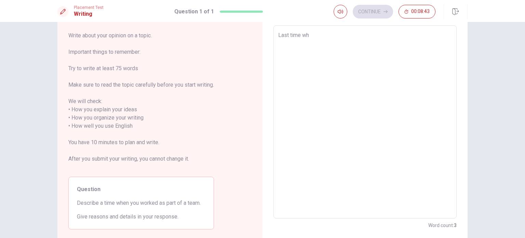
type textarea "Last time whe"
type textarea "x"
type textarea "Last time when"
type textarea "x"
type textarea "Last time when"
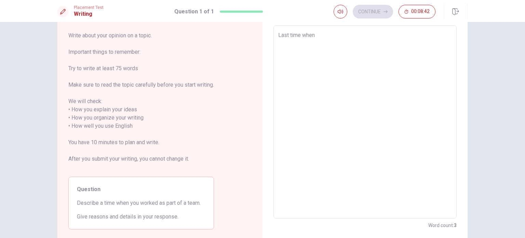
type textarea "x"
type textarea "Last time when I"
type textarea "x"
type textarea "Last time when I"
type textarea "x"
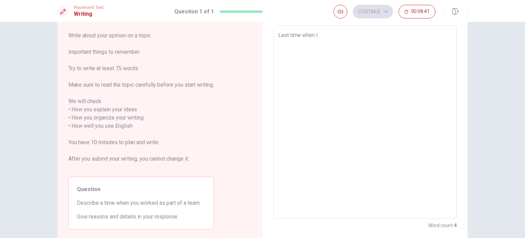
type textarea "Last time when I w"
type textarea "x"
type textarea "Last time when I wo"
type textarea "x"
type textarea "Last time when I wor"
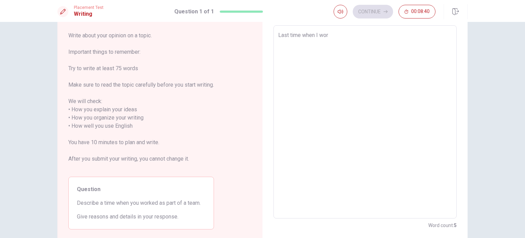
type textarea "x"
type textarea "Last time when I work"
type textarea "x"
type textarea "Last time when I work"
type textarea "x"
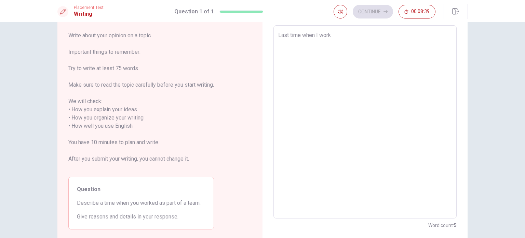
type textarea "Last time when I work w"
type textarea "x"
type textarea "Last time when I work wi"
type textarea "x"
type textarea "Last time when I work wit"
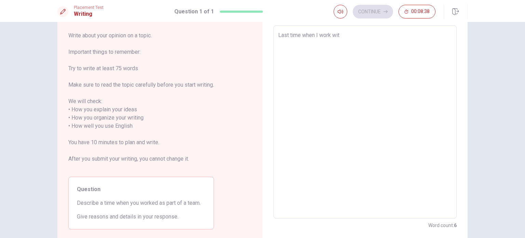
type textarea "x"
type textarea "Last time when I work with"
type textarea "x"
type textarea "Last time when I work with"
type textarea "x"
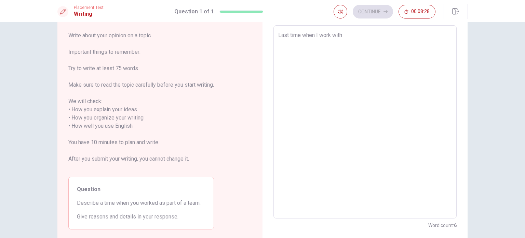
type textarea "Last time when I work with"
type textarea "x"
type textarea "Last time when I work wit"
type textarea "x"
type textarea "Last time when I work wi"
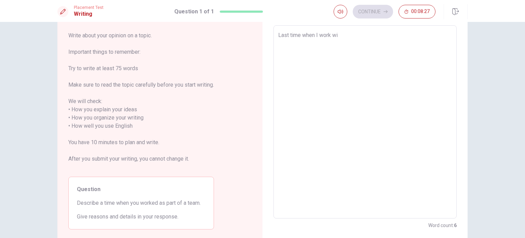
type textarea "x"
type textarea "Last time when I work w"
type textarea "x"
type textarea "Last time when I work"
type textarea "x"
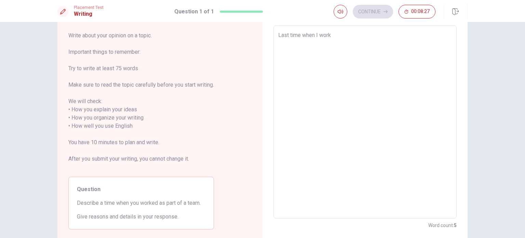
type textarea "Last time when I work"
type textarea "x"
type textarea "Last time when I wor"
type textarea "x"
type textarea "Last time when I work"
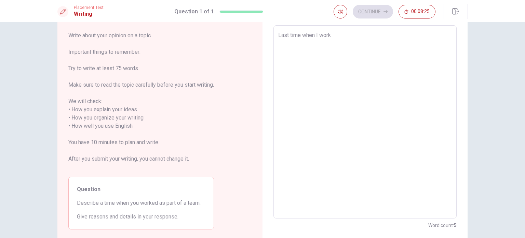
type textarea "x"
type textarea "Last time when I worke"
type textarea "x"
type textarea "Last time when I worked"
type textarea "x"
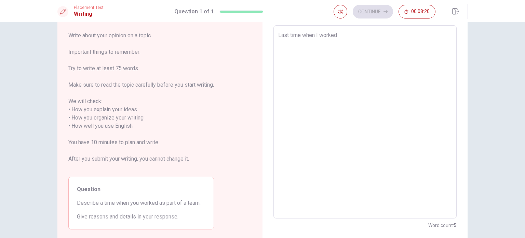
type textarea "Last time when I worked"
type textarea "x"
type textarea "Last time when I worked a"
type textarea "x"
type textarea "Last time when I worked as"
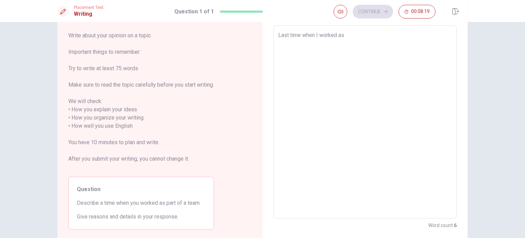
type textarea "x"
type textarea "Last time when I worked as"
type textarea "x"
type textarea "Last time when I worked as p"
type textarea "x"
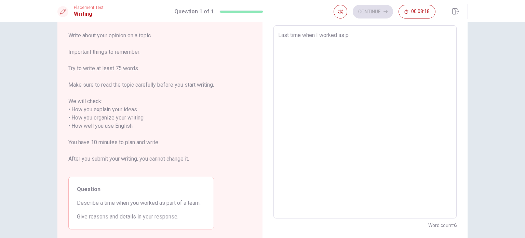
type textarea "Last time when I worked as pa"
type textarea "x"
type textarea "Last time when I worked as par"
type textarea "x"
type textarea "Last time when I worked as part"
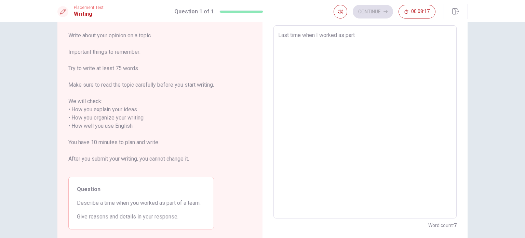
type textarea "x"
type textarea "Last time when I worked as part"
type textarea "x"
type textarea "Last time when I worked as part o"
type textarea "x"
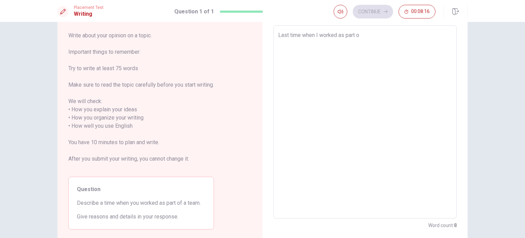
type textarea "Last time when I worked as part of"
type textarea "x"
type textarea "Last time when I worked as part of"
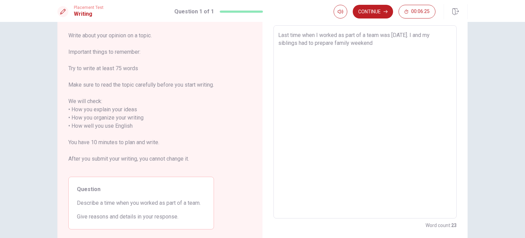
drag, startPoint x: 357, startPoint y: 43, endPoint x: 343, endPoint y: 50, distance: 15.3
click at [343, 50] on textarea "Last time when I worked as part of a team was [DATE]. I and my siblings had to …" at bounding box center [365, 122] width 174 height 182
click at [386, 94] on textarea "Last time when I worked as part of a team was [DATE]. I and my siblings had to …" at bounding box center [365, 122] width 174 height 182
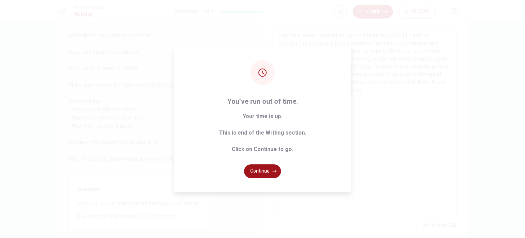
click at [273, 172] on icon "button" at bounding box center [275, 171] width 4 height 4
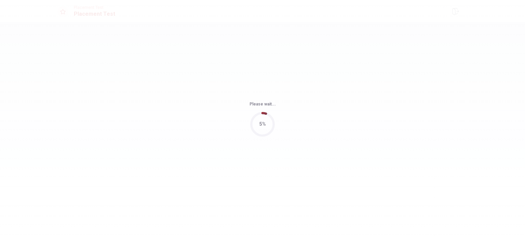
scroll to position [0, 0]
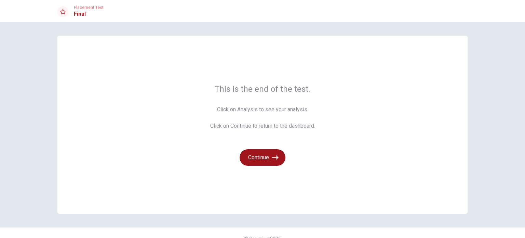
click at [268, 158] on button "Continue" at bounding box center [263, 157] width 46 height 16
